Goal: Find specific page/section: Find specific page/section

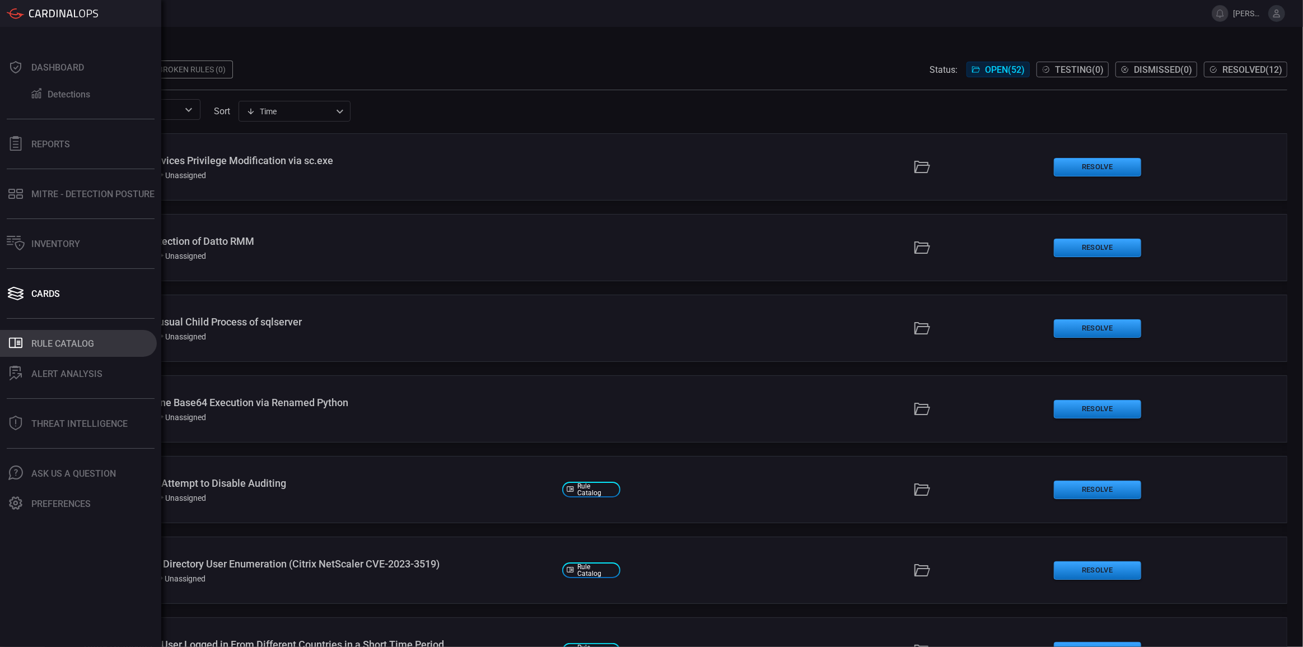
click at [70, 334] on button ".st0_rule_catalog_icon{fill: currentColor;} Rule Catalog" at bounding box center [78, 343] width 157 height 27
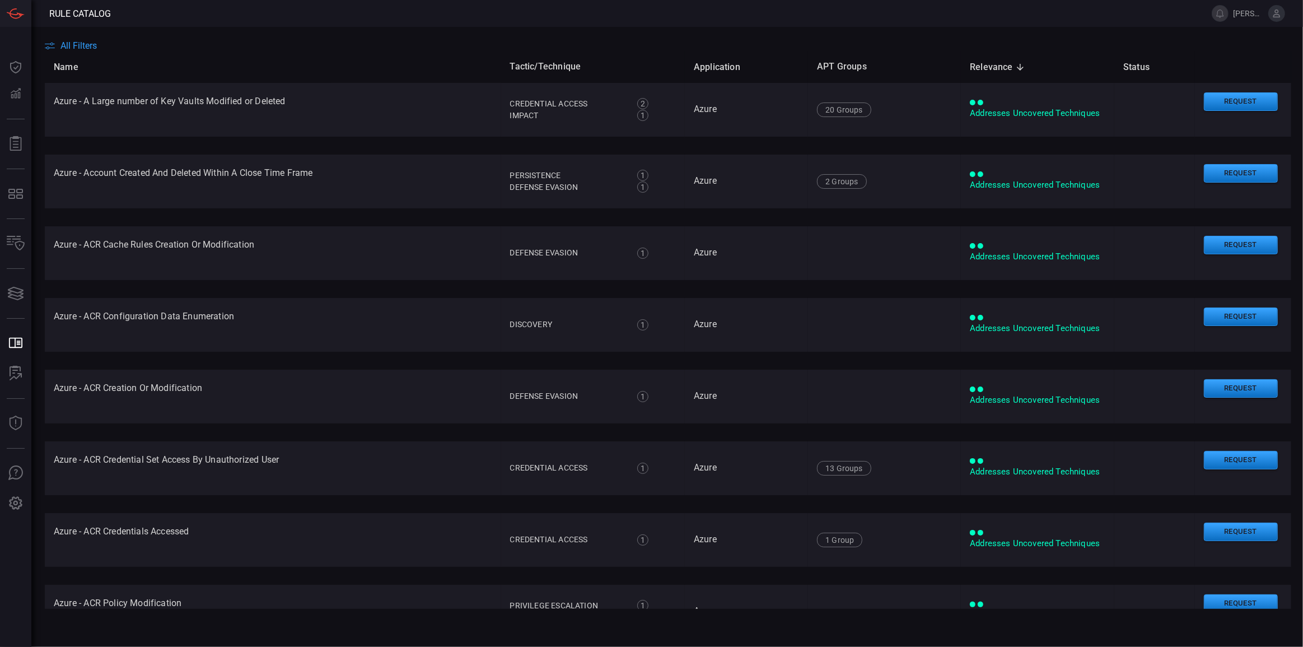
click at [63, 39] on main "All Filters Name Tactic/Technique Application APT Groups Relevance sorted desce…" at bounding box center [651, 337] width 1303 height 620
click at [65, 45] on span "All Filters" at bounding box center [78, 45] width 36 height 11
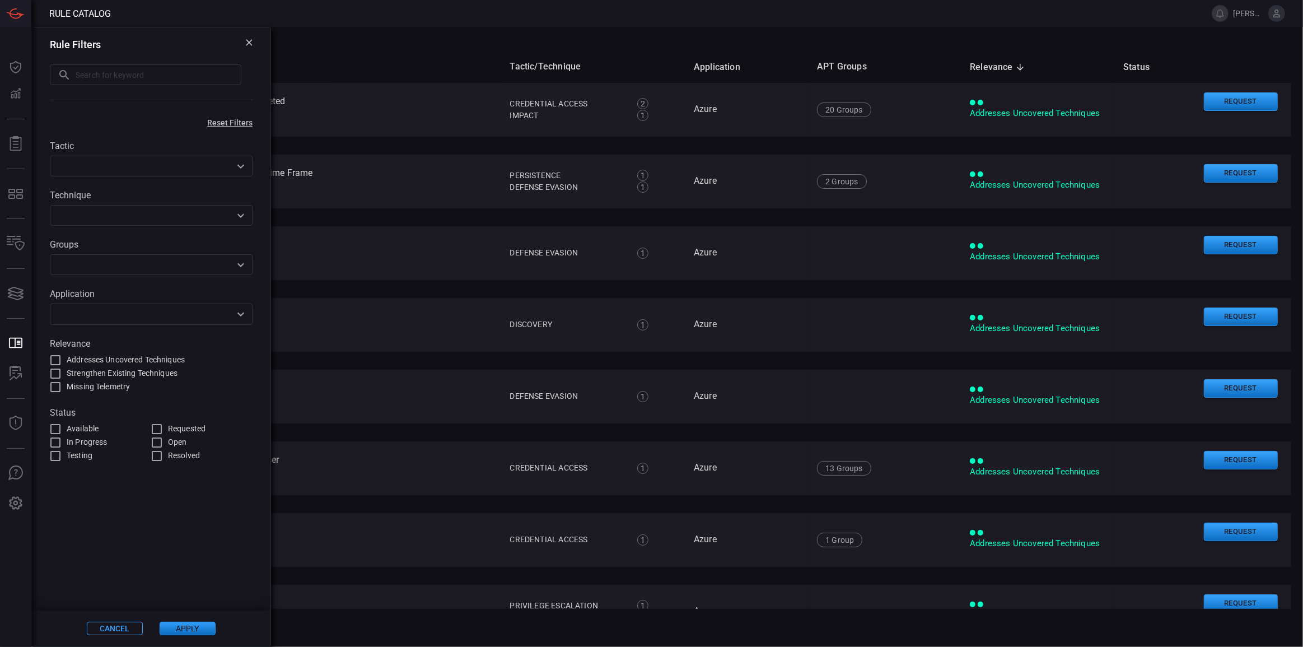
click at [160, 72] on input "text" at bounding box center [159, 74] width 166 height 21
paste input "UNC5221"
type input "UNC5221"
click at [198, 627] on button "Apply" at bounding box center [188, 628] width 56 height 13
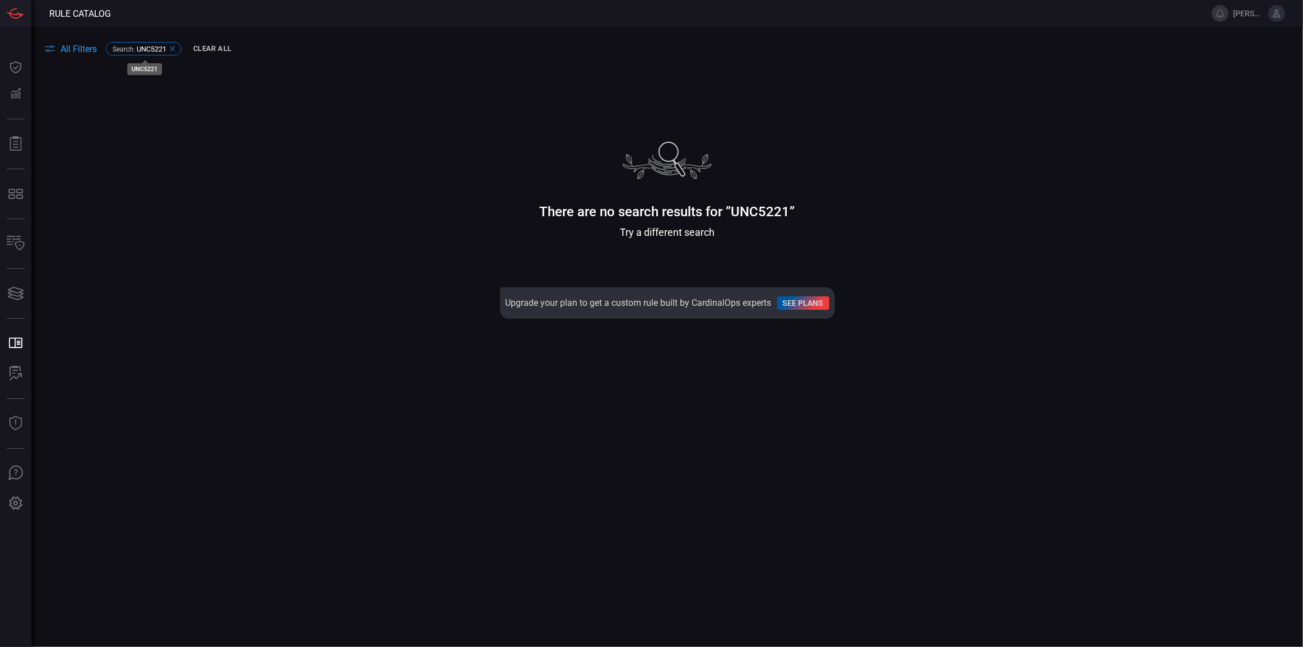
click at [172, 49] on icon at bounding box center [172, 48] width 9 height 9
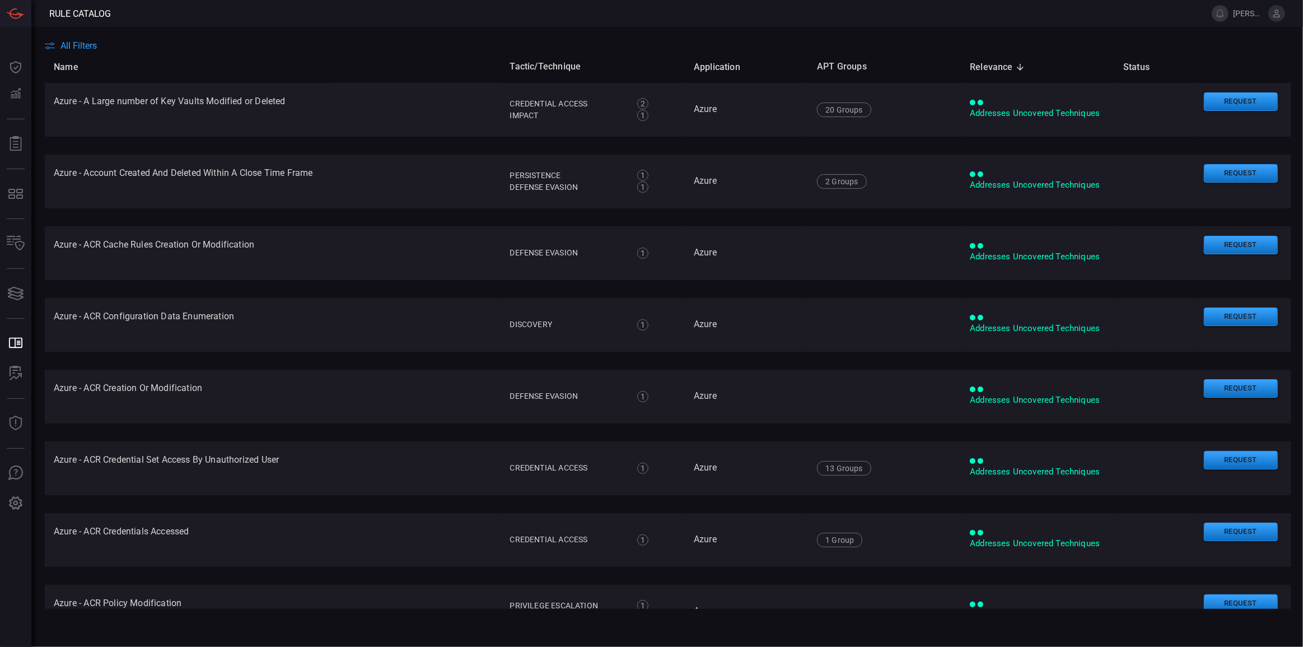
click at [87, 40] on span "All Filters" at bounding box center [78, 45] width 36 height 11
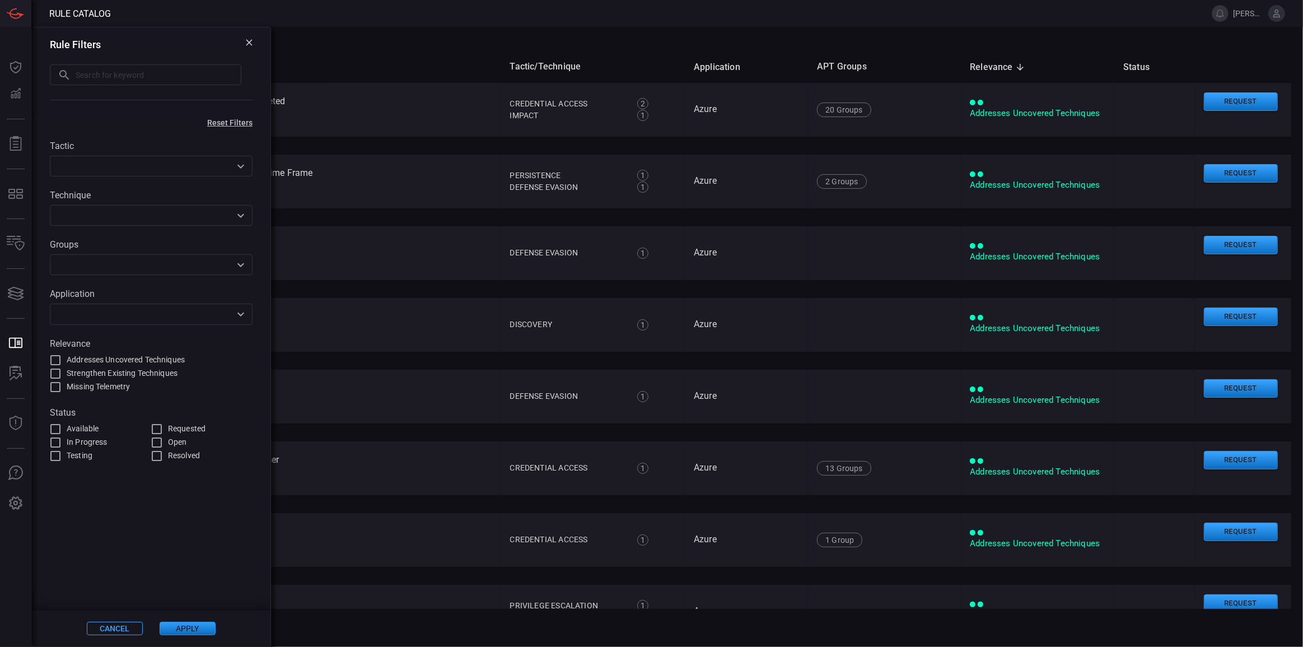
click at [104, 67] on input "text" at bounding box center [159, 74] width 166 height 21
paste input "brickstorm"
type input "brickstorm"
click at [206, 628] on button "Apply" at bounding box center [188, 628] width 56 height 13
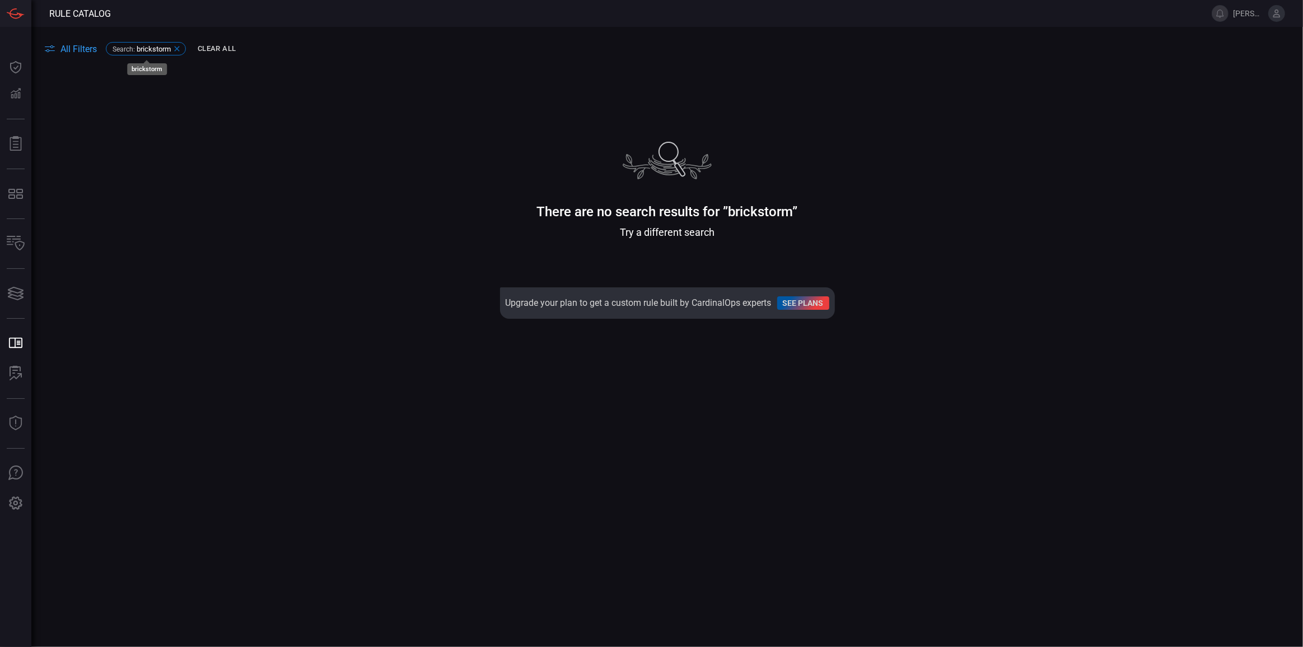
click at [178, 47] on icon at bounding box center [176, 48] width 9 height 9
